Goal: Information Seeking & Learning: Obtain resource

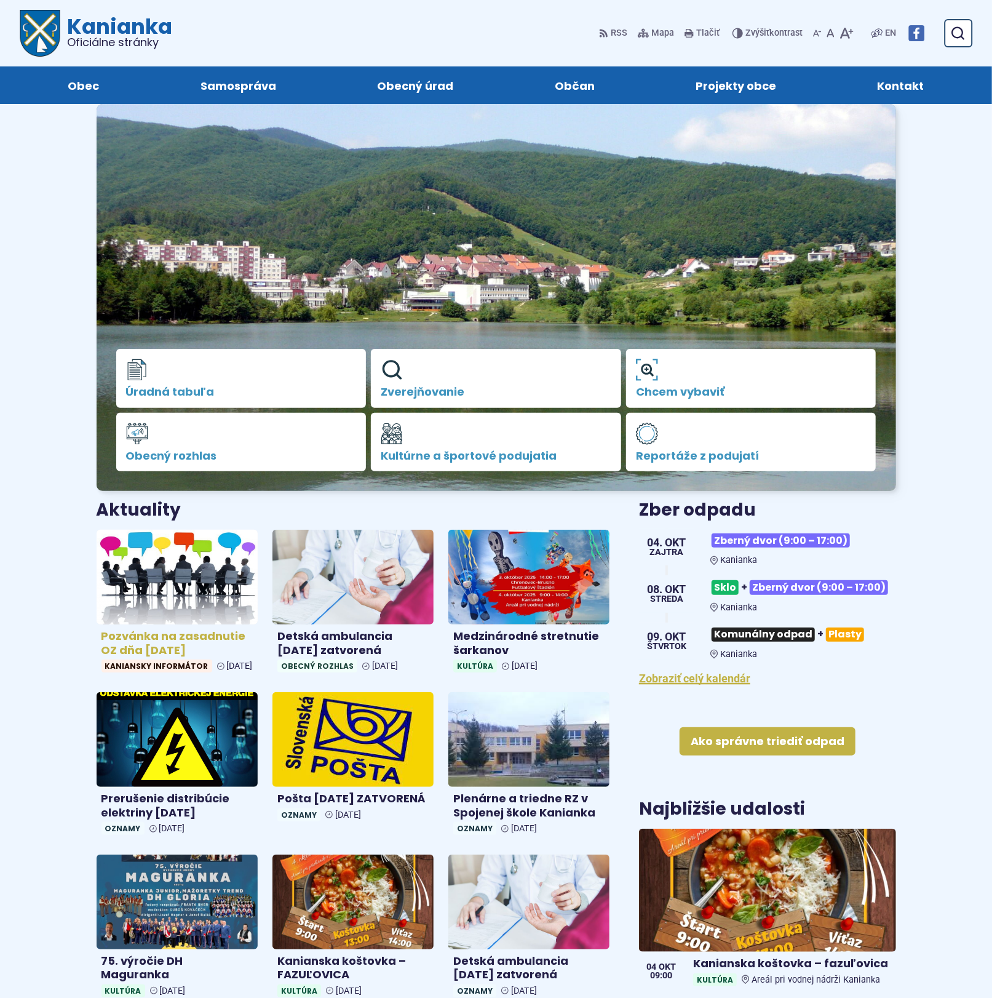
click at [148, 603] on img at bounding box center [177, 577] width 186 height 109
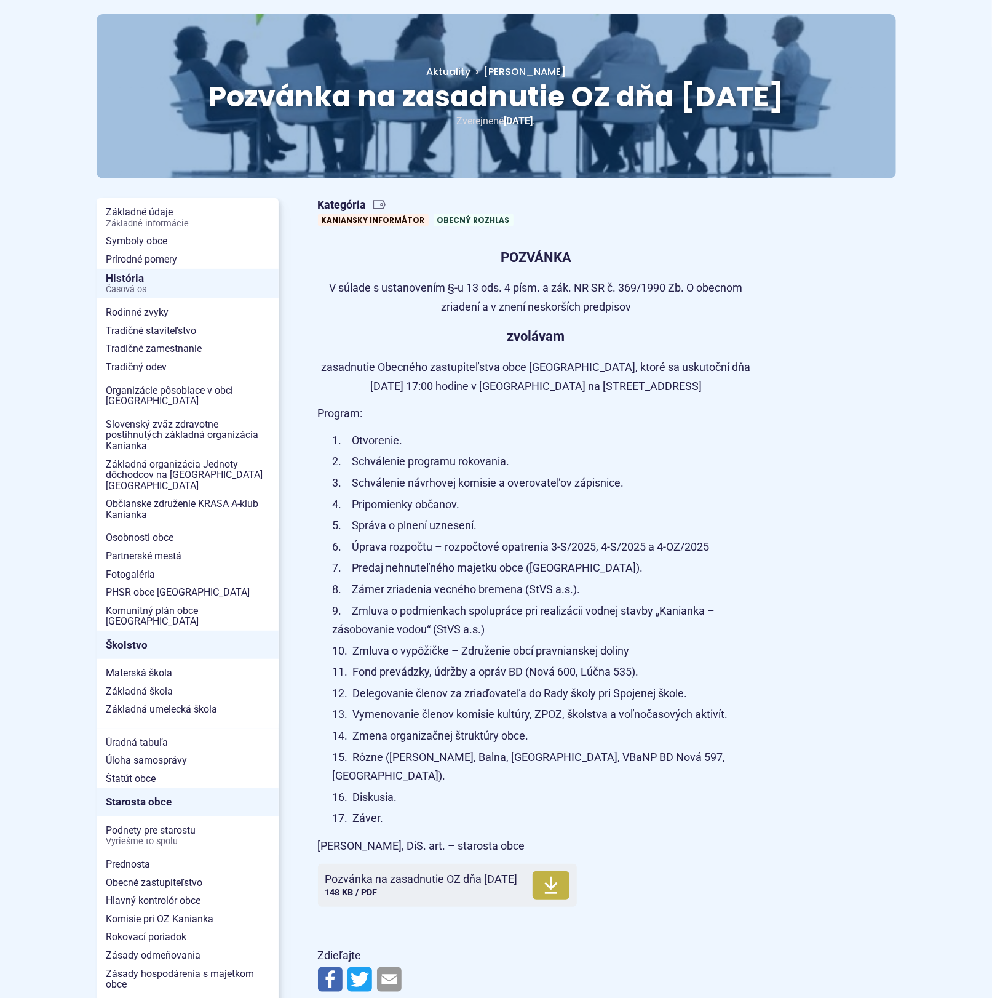
scroll to position [231, 0]
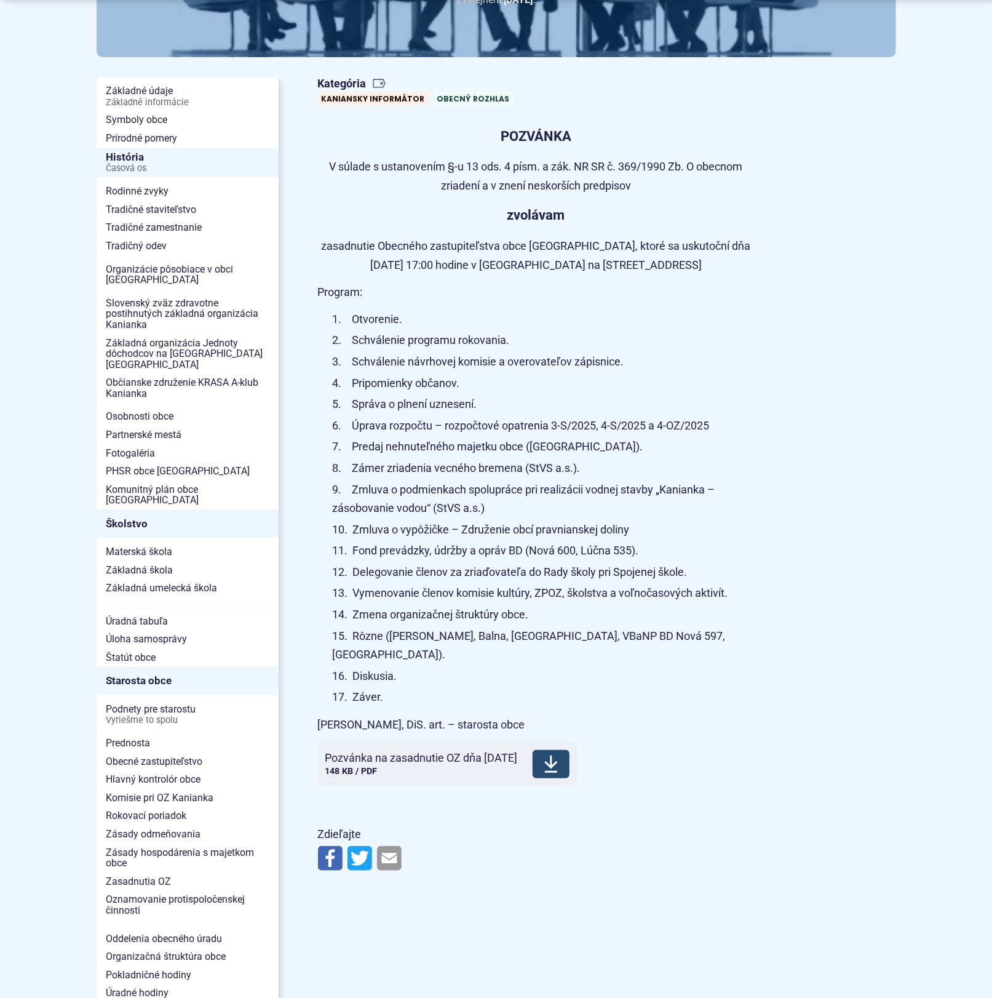
click at [559, 754] on icon at bounding box center [551, 764] width 15 height 20
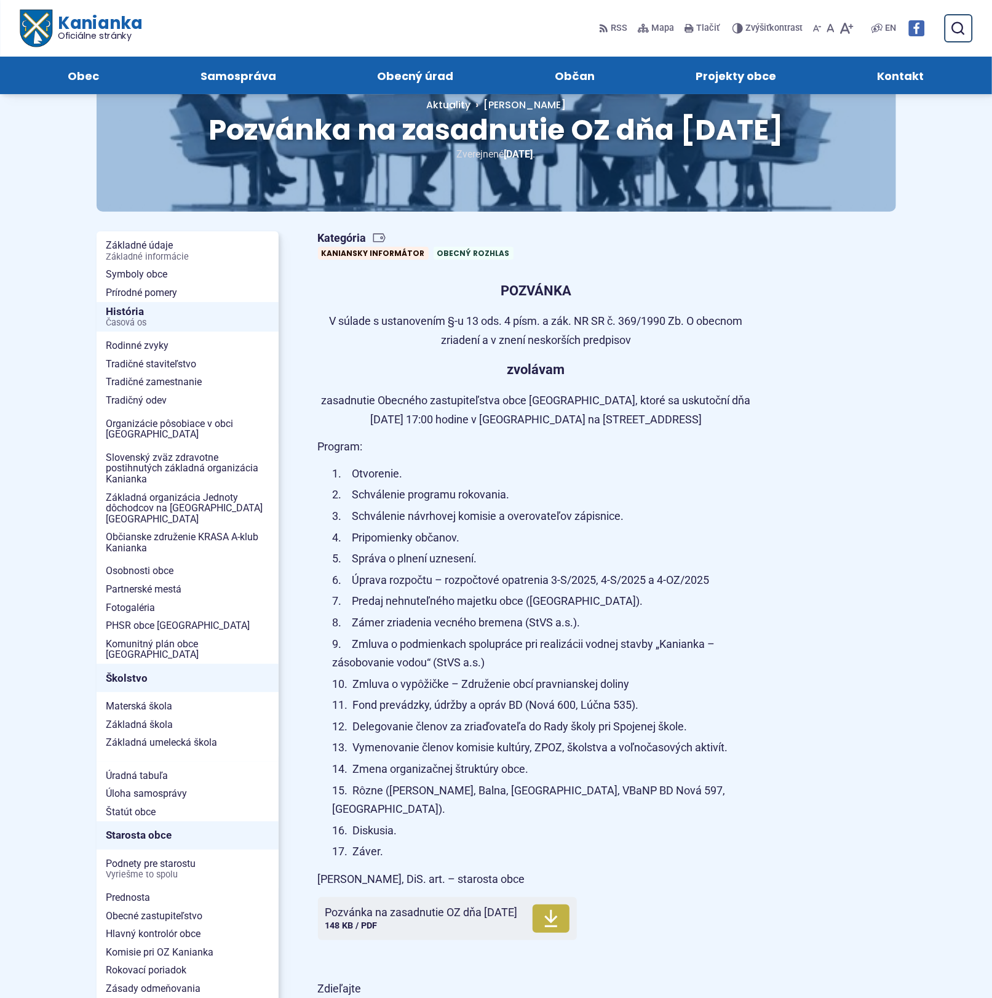
scroll to position [0, 0]
